Goal: Task Accomplishment & Management: Use online tool/utility

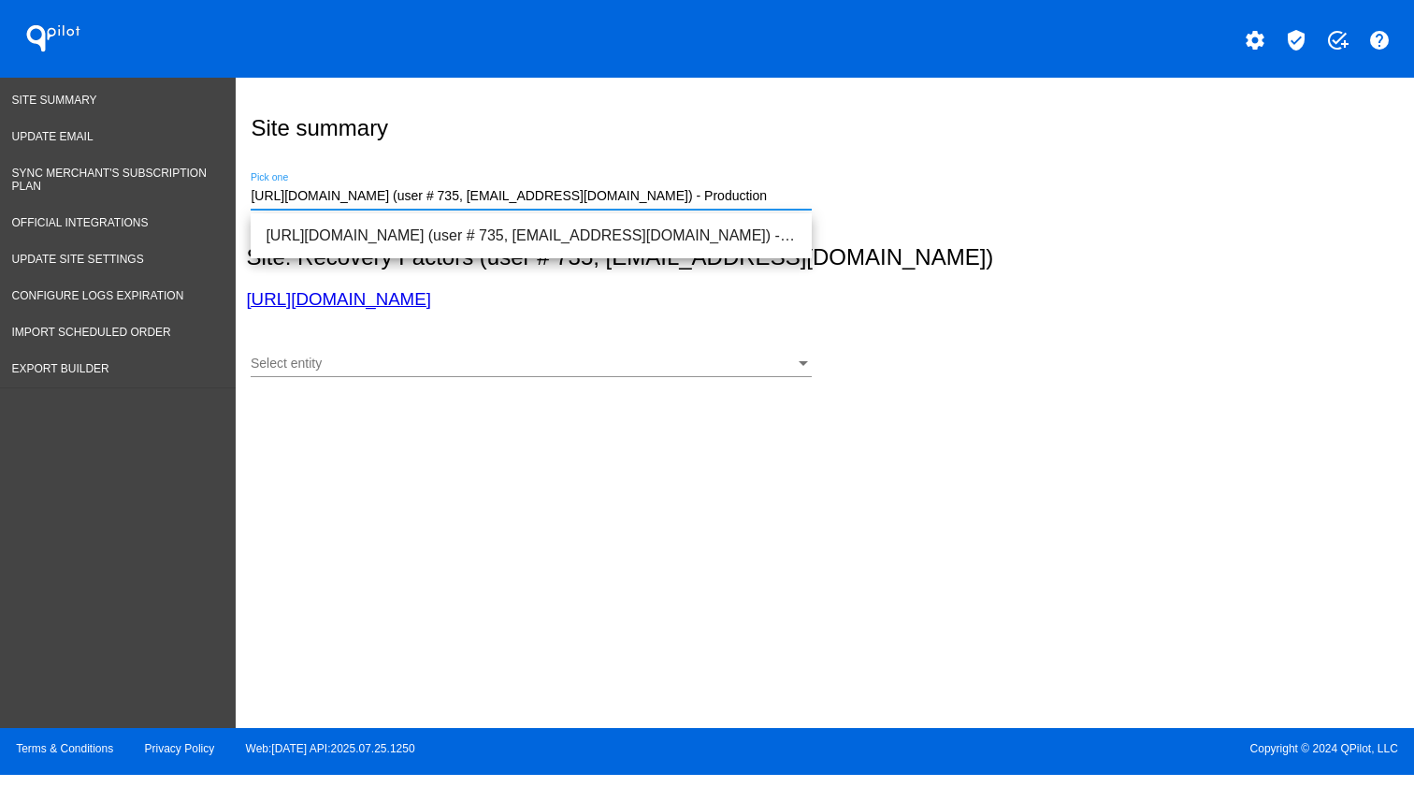
click at [538, 204] on input "[URL][DOMAIN_NAME] (user # 735, [EMAIL_ADDRESS][DOMAIN_NAME]) - Production" at bounding box center [531, 196] width 561 height 15
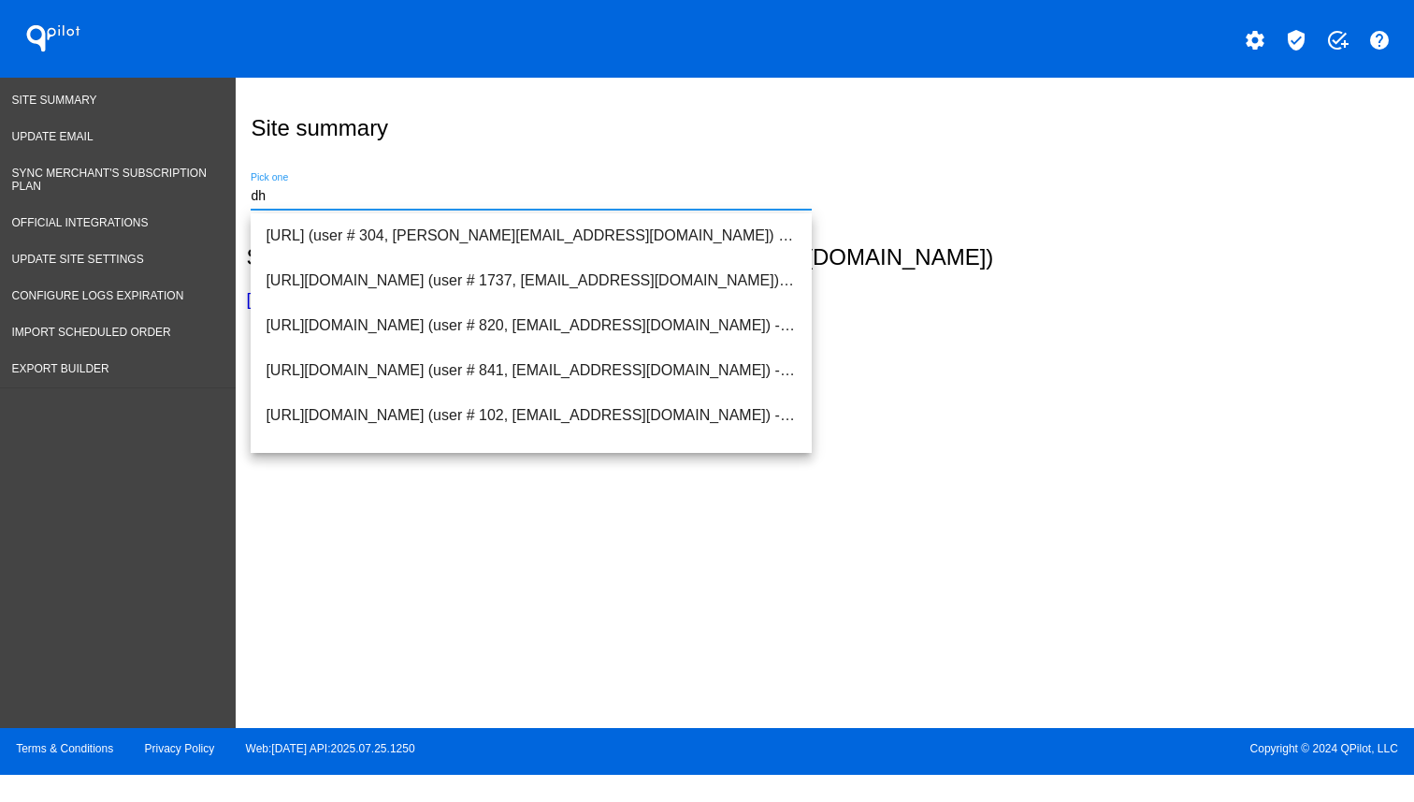
type input "d"
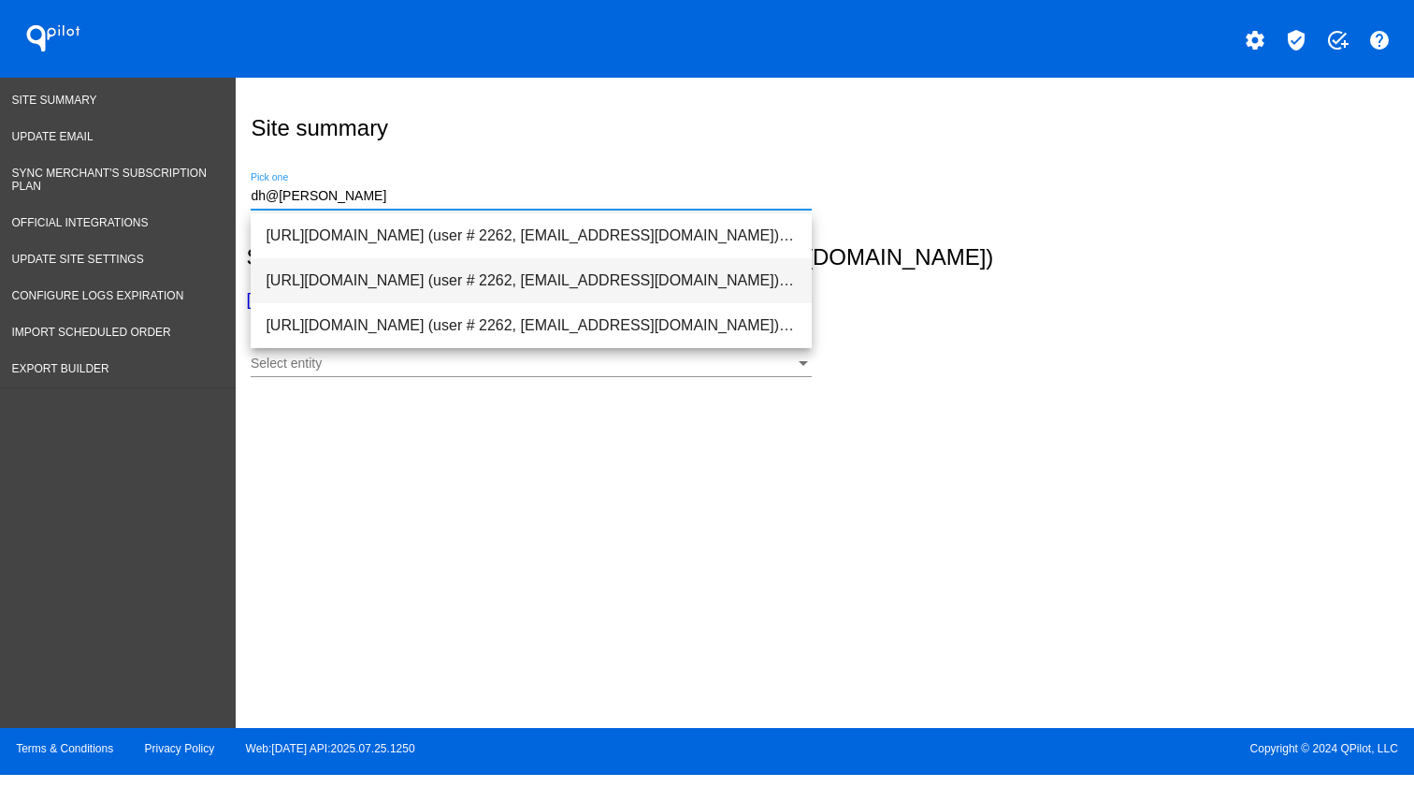
click at [376, 282] on span "[URL][DOMAIN_NAME] (user # 2262, [EMAIL_ADDRESS][DOMAIN_NAME]) - Test" at bounding box center [531, 280] width 531 height 45
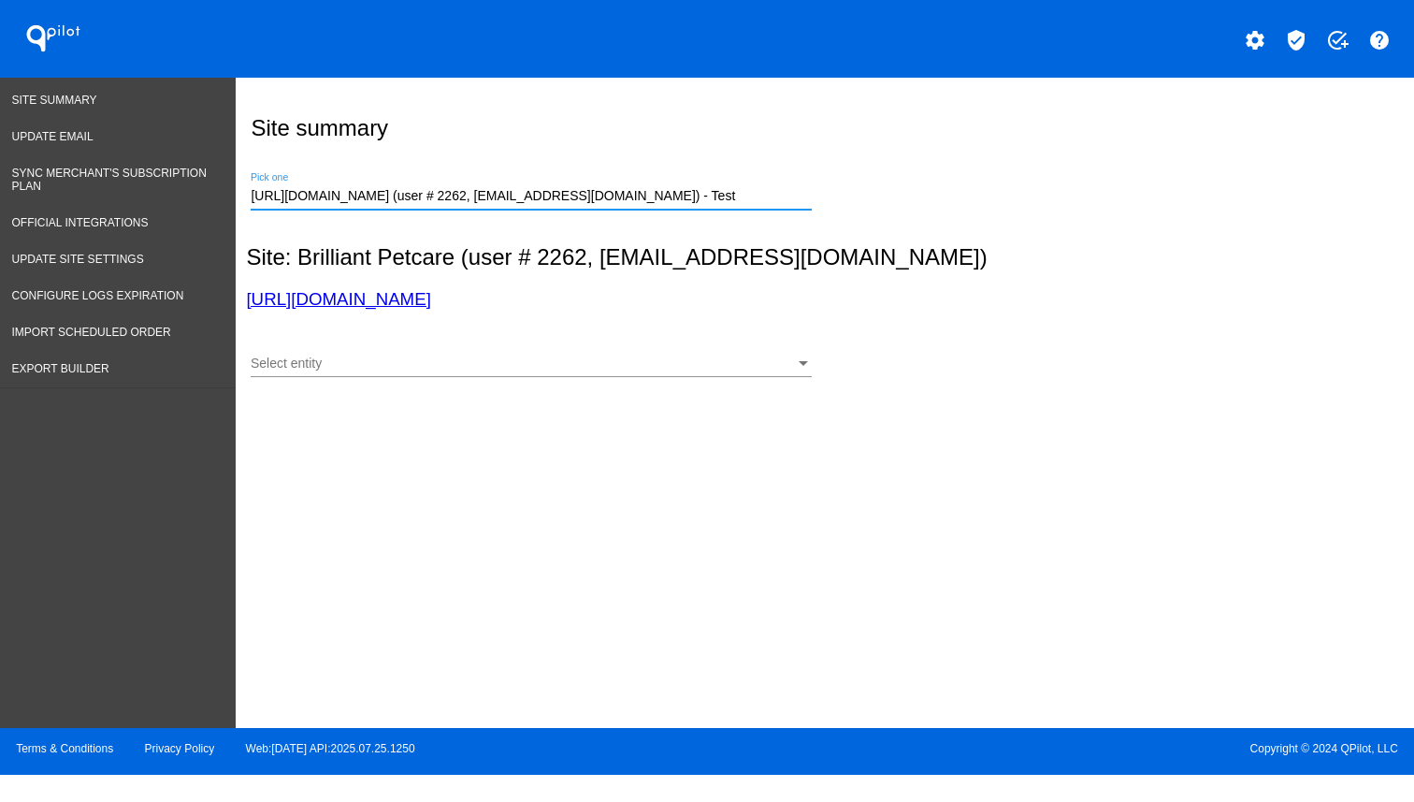
scroll to position [0, 68]
click at [350, 201] on input "[URL][DOMAIN_NAME] (user # 2262, [EMAIL_ADDRESS][DOMAIN_NAME]) - Test" at bounding box center [531, 196] width 561 height 15
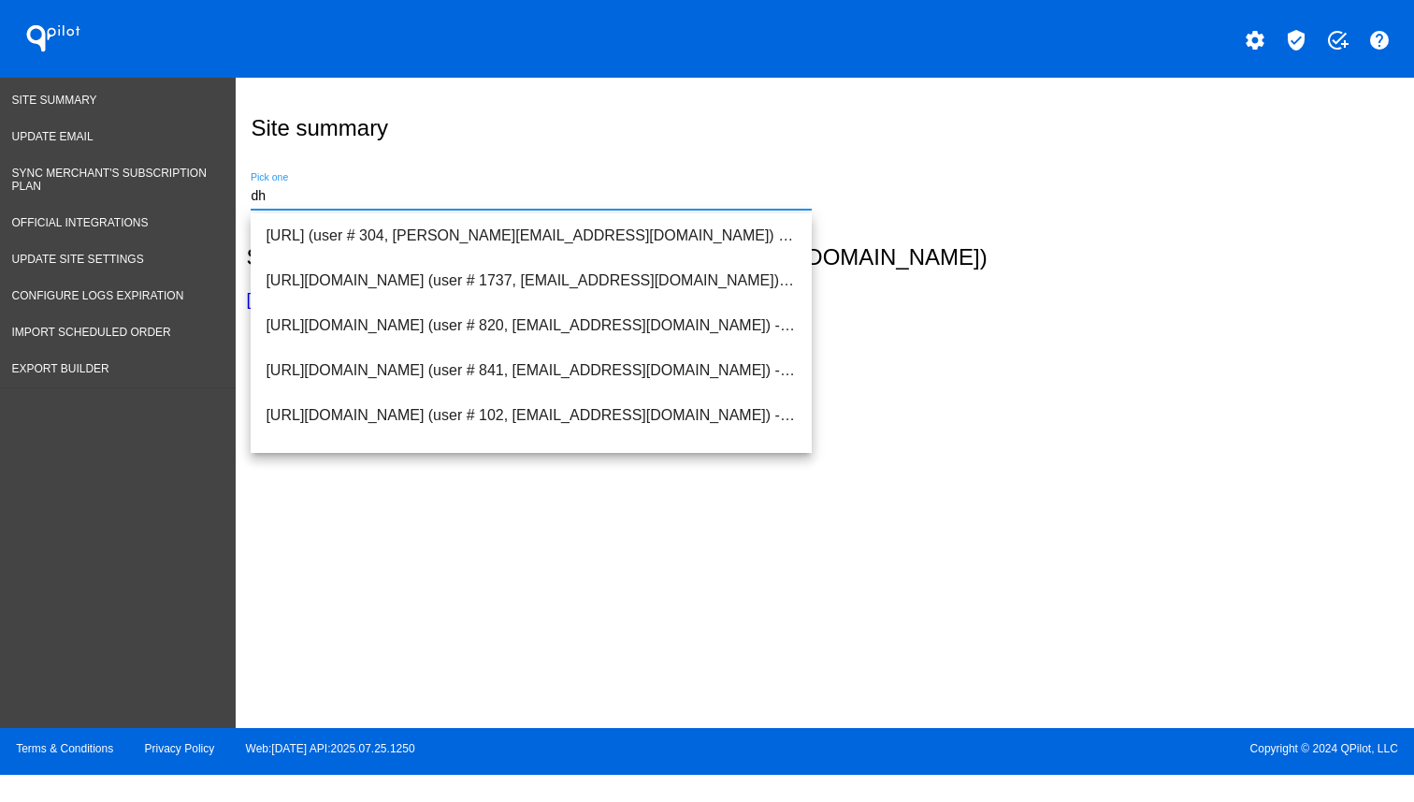
scroll to position [0, 0]
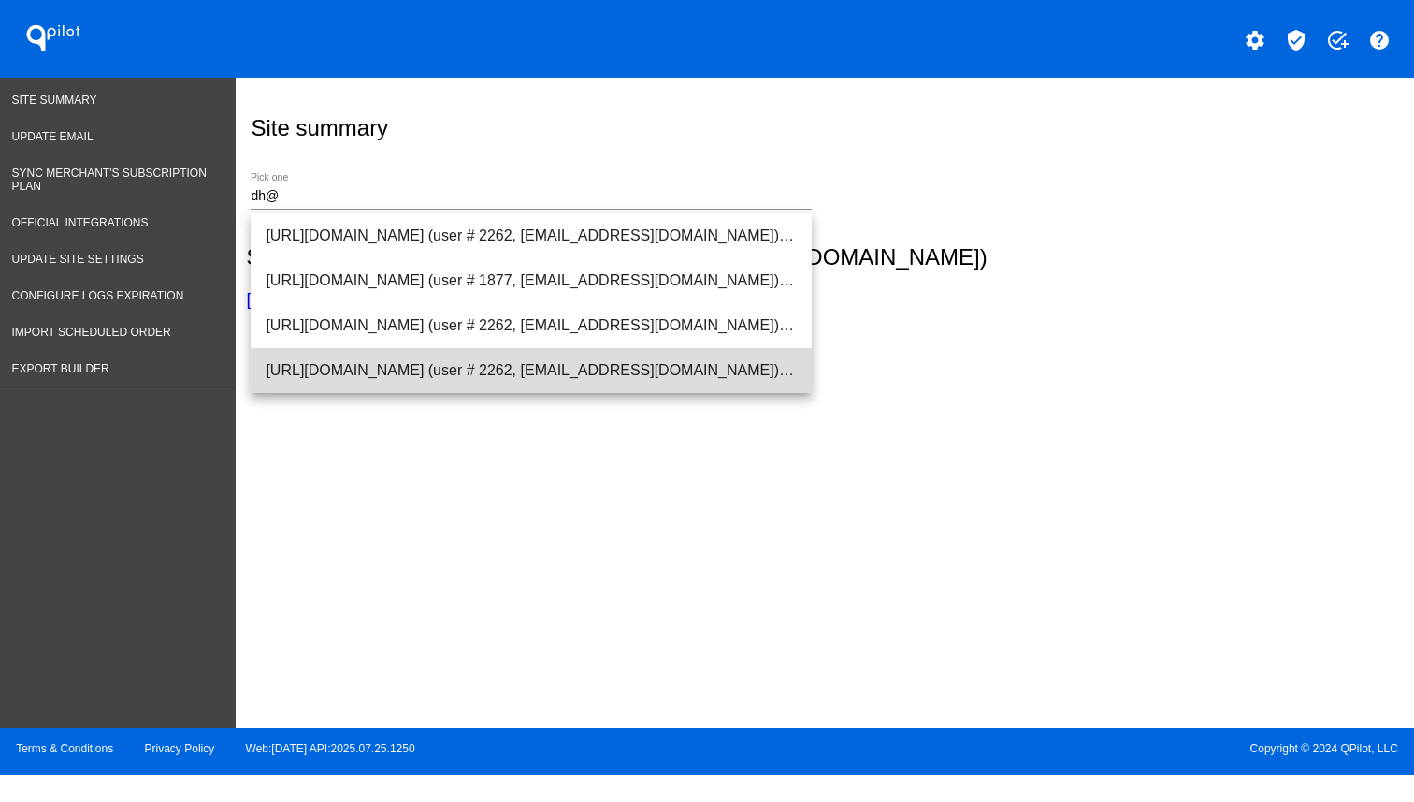
click at [405, 366] on span "[URL][DOMAIN_NAME] (user # 2262, [EMAIL_ADDRESS][DOMAIN_NAME]) - Test" at bounding box center [531, 370] width 531 height 45
type input "[URL][DOMAIN_NAME] (user # 2262, [EMAIL_ADDRESS][DOMAIN_NAME]) - Test"
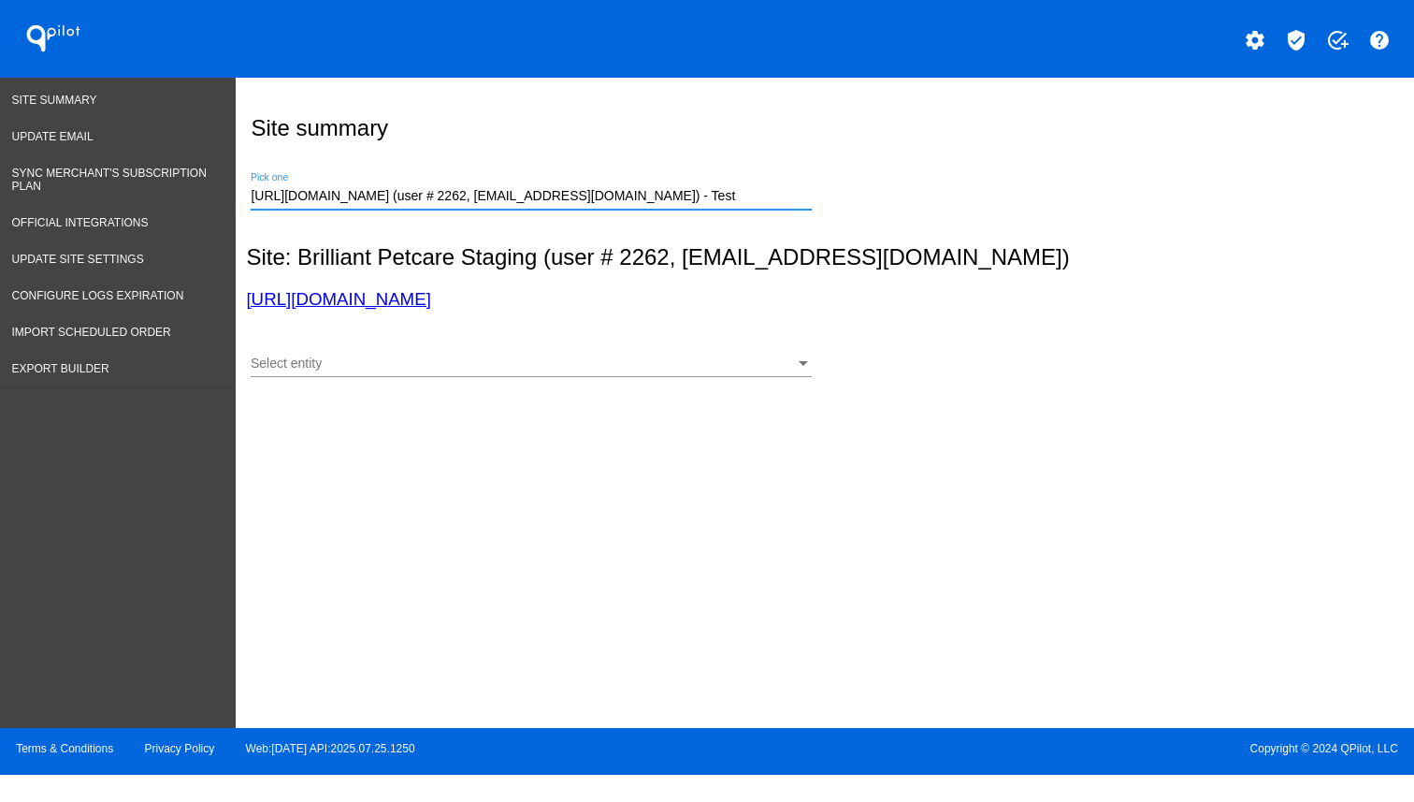
click at [430, 309] on link "[URL][DOMAIN_NAME]" at bounding box center [338, 299] width 184 height 20
